Goal: Transaction & Acquisition: Purchase product/service

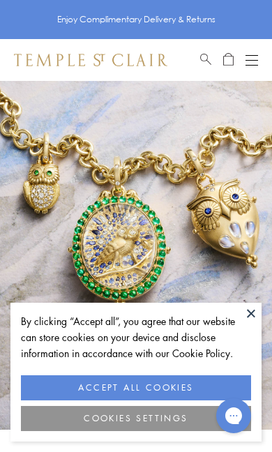
click at [181, 388] on button "ACCEPT ALL COOKIES" at bounding box center [136, 387] width 230 height 25
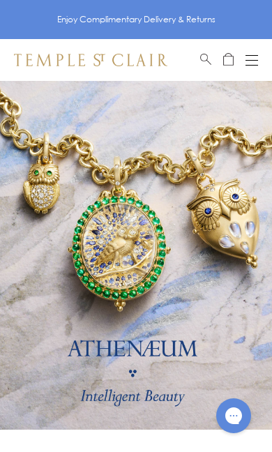
click at [173, 305] on link at bounding box center [136, 255] width 272 height 349
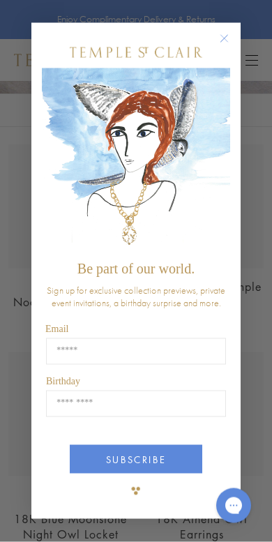
scroll to position [260, 0]
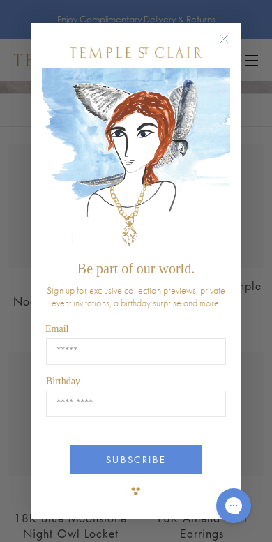
click at [261, 333] on div "Close dialog Be part of our world. Sign up for exclusive collection previews, p…" at bounding box center [136, 271] width 272 height 542
click at [227, 36] on circle "Close dialog" at bounding box center [224, 38] width 17 height 17
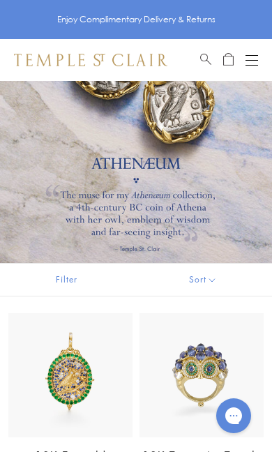
scroll to position [0, 0]
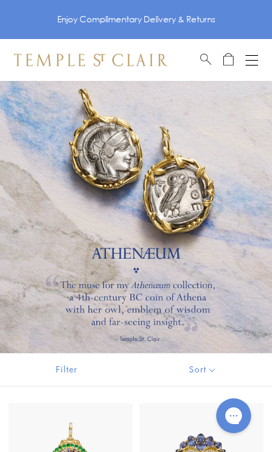
click at [247, 64] on button "Open navigation" at bounding box center [252, 60] width 13 height 17
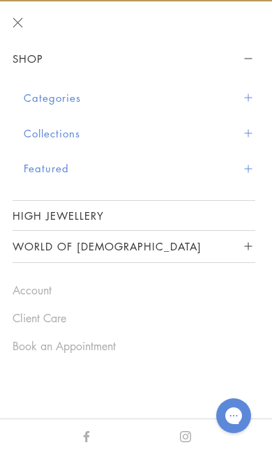
click at [69, 103] on button "Categories" at bounding box center [140, 98] width 232 height 36
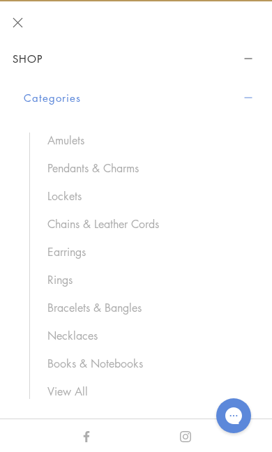
click at [94, 306] on link "Bracelets & Bangles" at bounding box center [144, 307] width 194 height 15
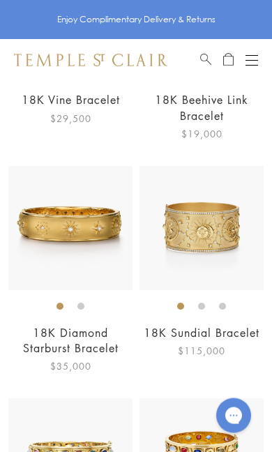
scroll to position [3868, 0]
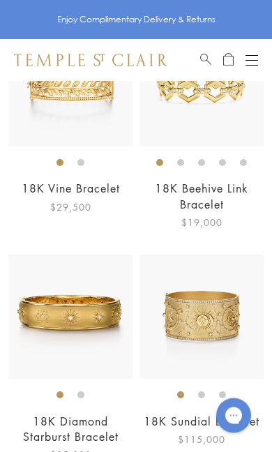
click at [89, 320] on img at bounding box center [70, 317] width 124 height 124
